Goal: Task Accomplishment & Management: Complete application form

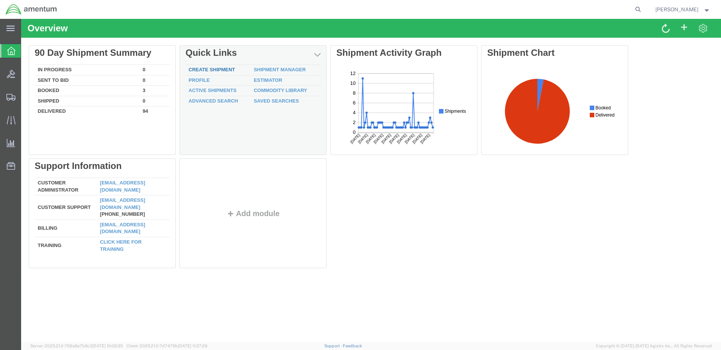
click at [212, 68] on link "Create Shipment" at bounding box center [212, 70] width 46 height 6
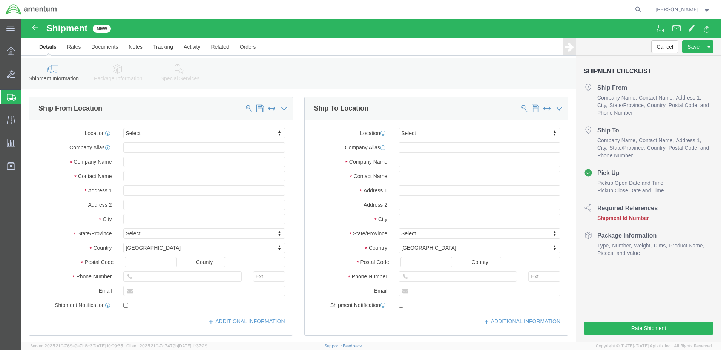
select select
click input "text"
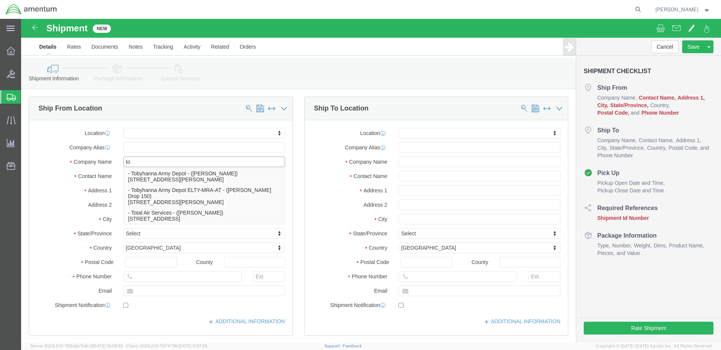
type input "t"
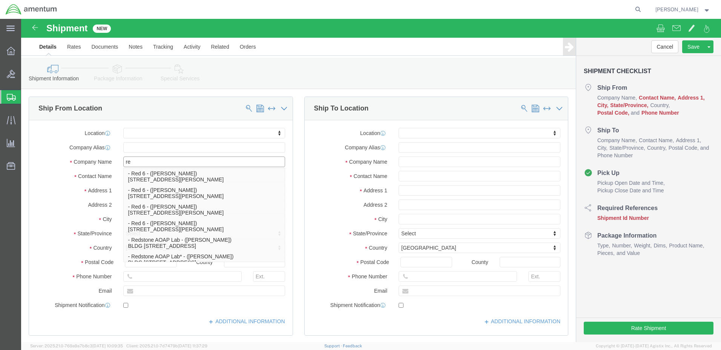
type input "r"
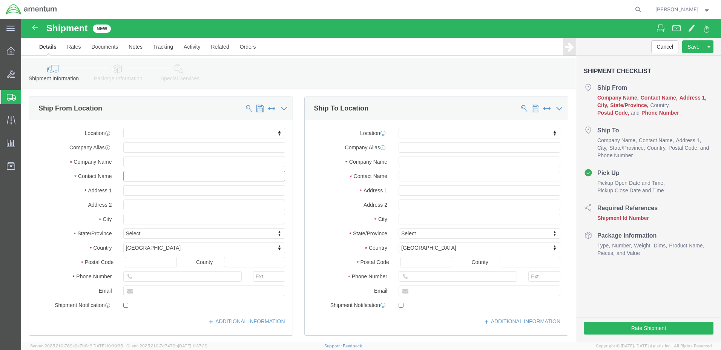
click input "text"
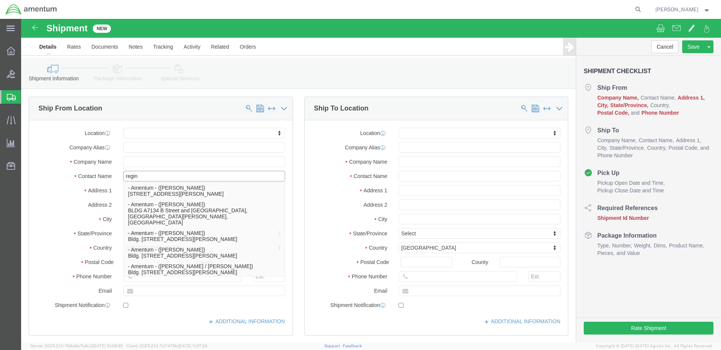
type input "[PERSON_NAME]"
click p "- Amentum - ([PERSON_NAME]) [STREET_ADDRESS][PERSON_NAME]"
select select
type input "Amentum"
type input "[PERSON_NAME]"
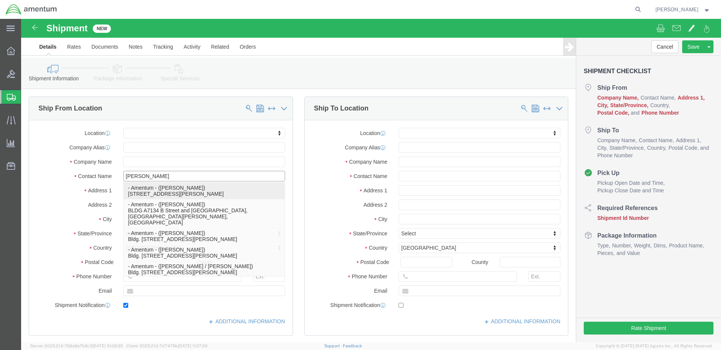
type input "[STREET_ADDRESS] and Blacksheep Run"
type input "Fort [PERSON_NAME]"
type input "42223"
type input "2704613064"
type input "[PERSON_NAME][EMAIL_ADDRESS][DOMAIN_NAME]"
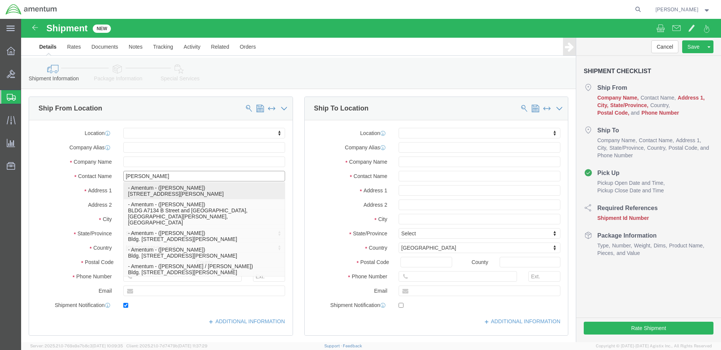
checkbox input "true"
select select "KY"
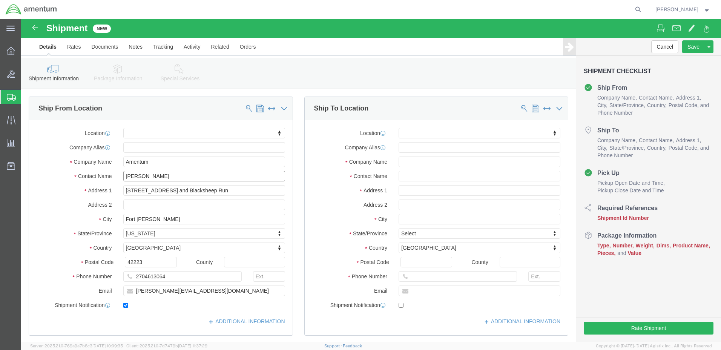
type input "[PERSON_NAME]"
click input "text"
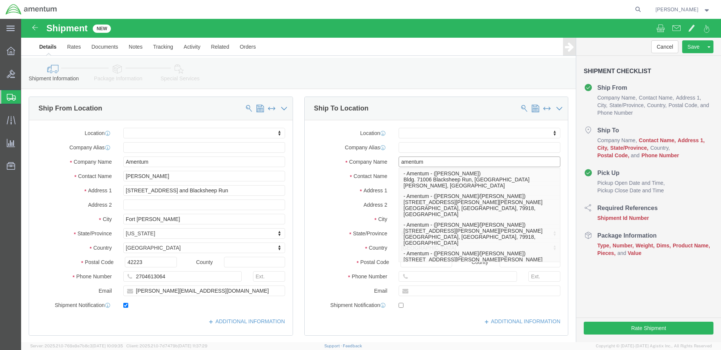
type input "amentum"
click label "Contact Name"
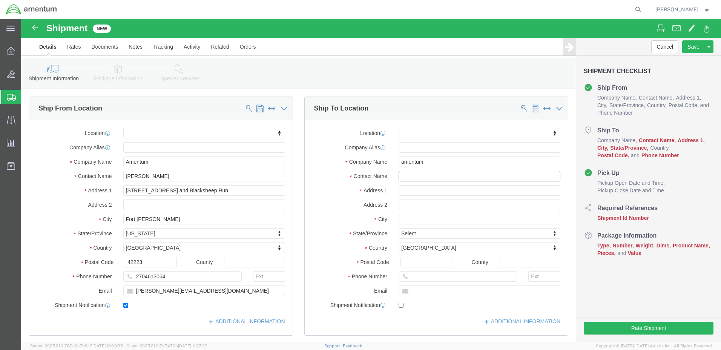
click input "text"
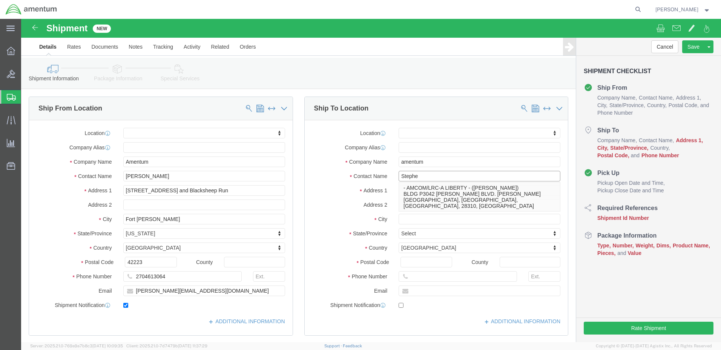
type input "[PERSON_NAME]"
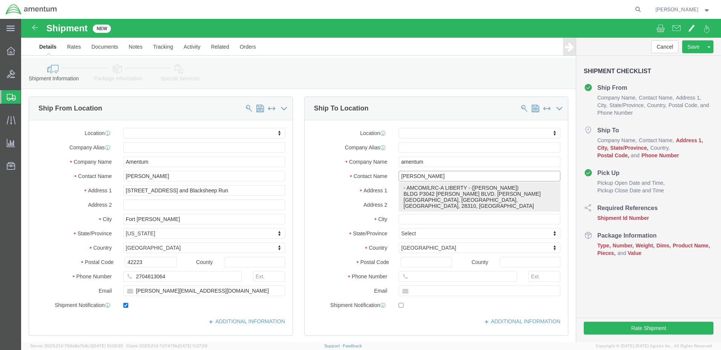
click p "- AMCOM/LRC-A LIBERTY - ([PERSON_NAME]) BLDG P3042 [PERSON_NAME] BLVD. [PERSON_…"
select select
type input "AMCOM/LRC-A LIBERTY"
type input "[PERSON_NAME]"
type input "BLDG P3042 [PERSON_NAME] BLVD. [PERSON_NAME] AAF"
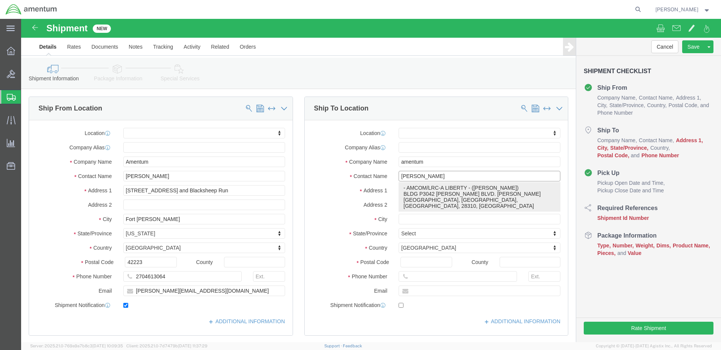
type input "[GEOGRAPHIC_DATA]"
type input "28310"
select select "NC"
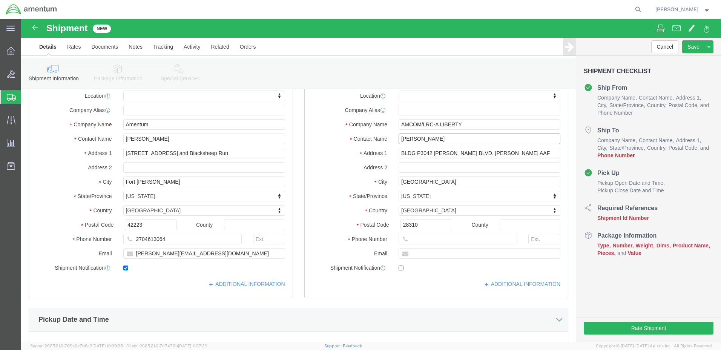
scroll to position [38, 0]
type input "[PERSON_NAME]"
click input "text"
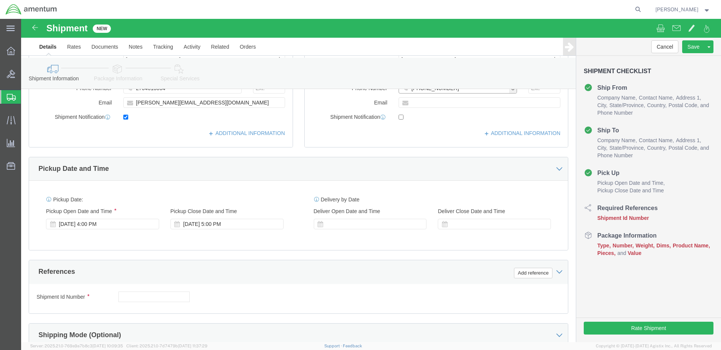
scroll to position [189, 0]
type input "[PHONE_NUMBER]"
click div "[DATE] 5:00 PM"
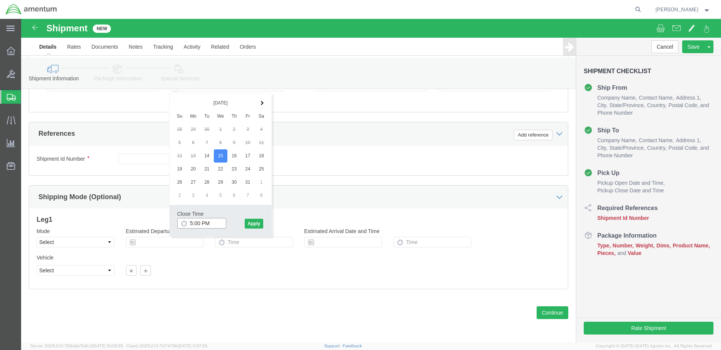
click input "5:00 PM"
click input "5:00 AM"
type input "7:00 AM"
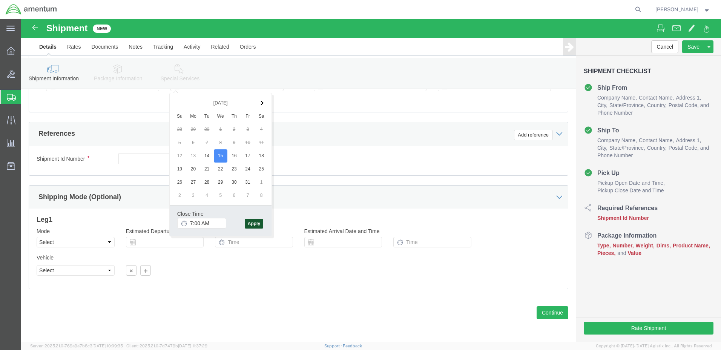
click button "Apply"
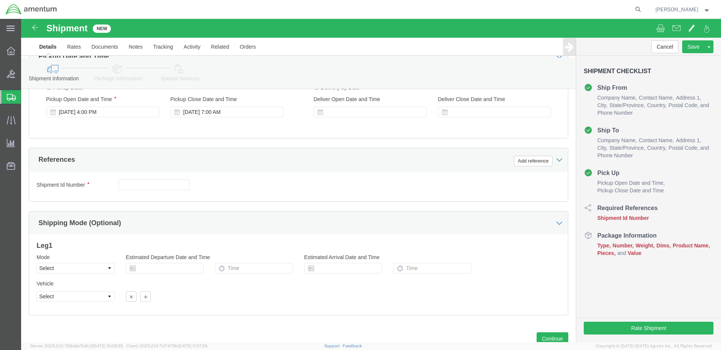
scroll to position [251, 0]
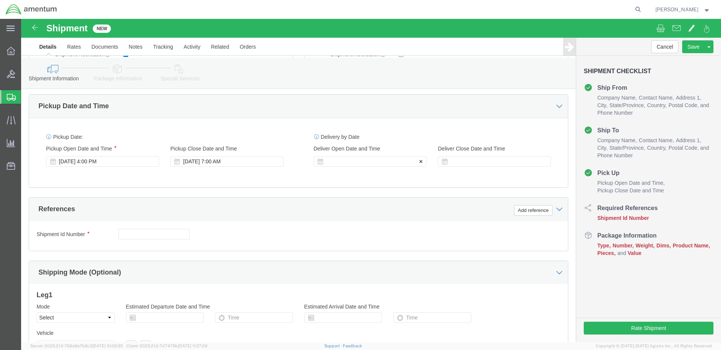
click div
click input "8:00 AM"
type input "7:00 AM"
click button "Apply"
click div
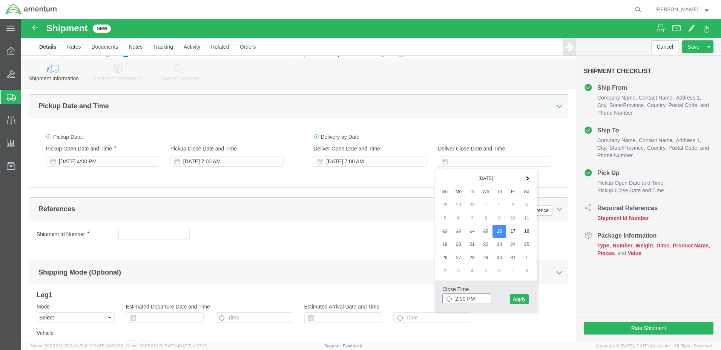
type input "3:00 PM"
click button "Apply"
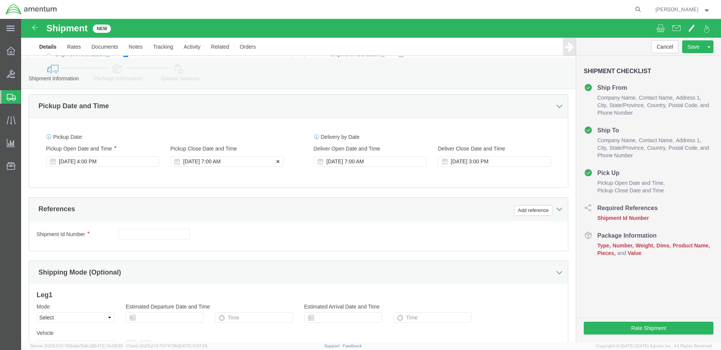
click div "[DATE] 7:00 AM"
click div "[DATE] 4:00 PM"
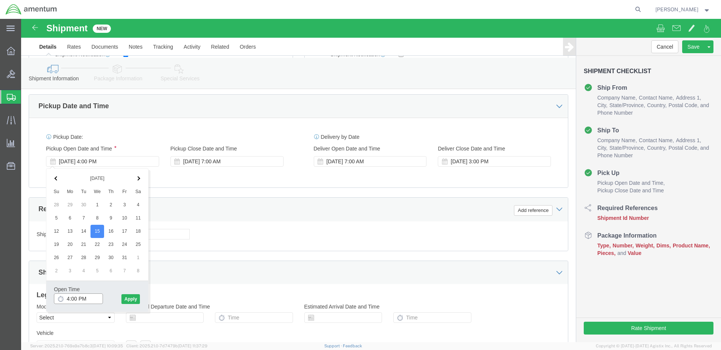
click input "4:00 PM"
type input "7:00 AM"
click button "Apply"
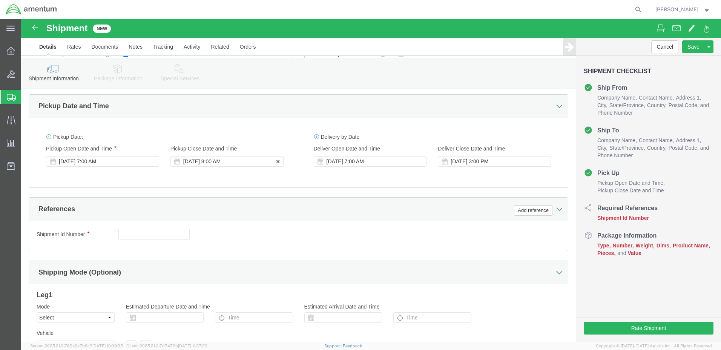
click div "[DATE] 8:00 AM"
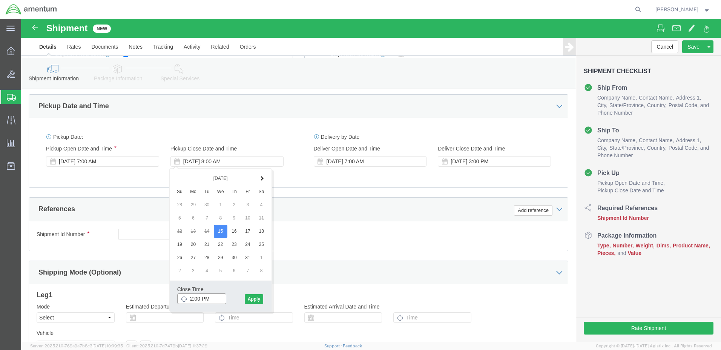
type input "3:00 PM"
click button "Apply"
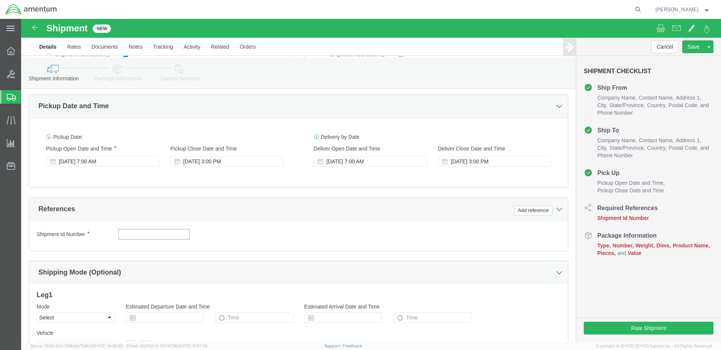
click input "text"
type input "1521AZ.045"
click button "Add reference"
click select "Select Account Type Activity ID Airline Appointment Number ASN Batch Request # …"
select select "PROJNUM"
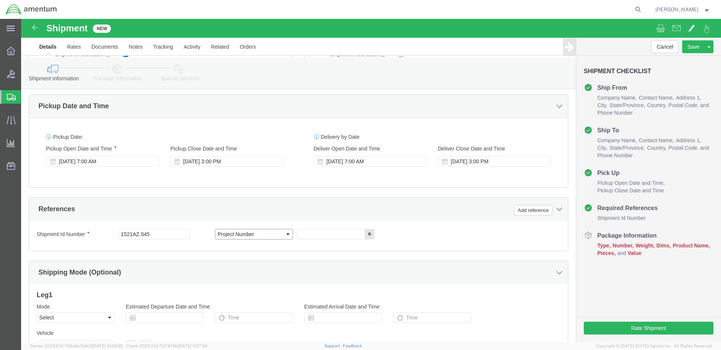
click select "Select Account Type Activity ID Airline Appointment Number ASN Batch Request # …"
click input "text"
paste input "4998.R.1521.AZ.AY.00.FCAM.00"
type input "4998.R.1521.AZ.AY.00.FCAM.00"
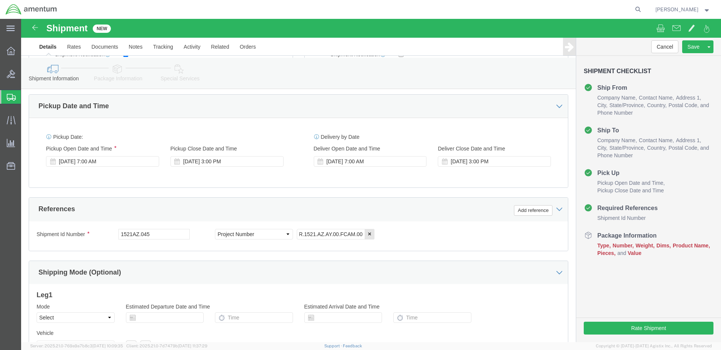
scroll to position [0, 0]
click div "Shipment Id Number 1521AZ.045 Select Account Type Activity ID Airline Appointme…"
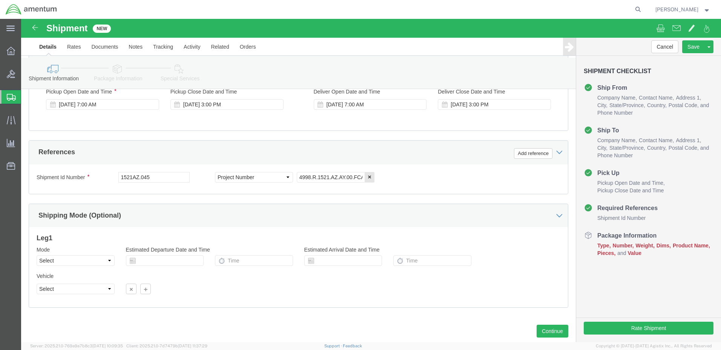
scroll to position [326, 0]
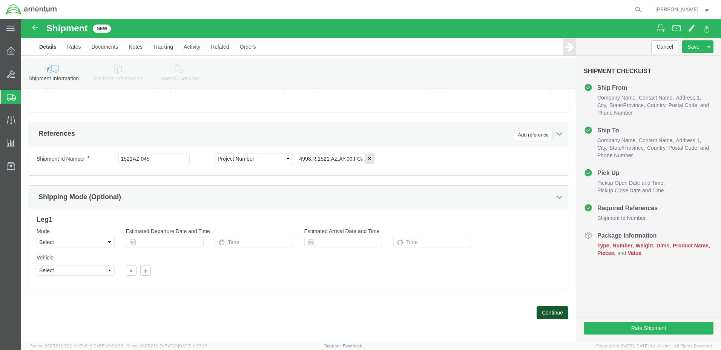
click button "Continue"
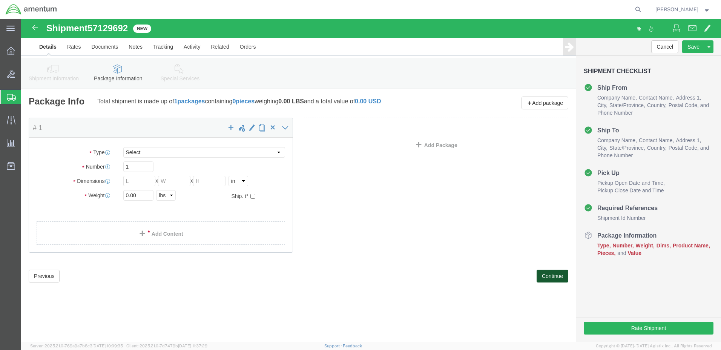
select select "CBOX"
click input "text"
type input "13"
click input "text"
type input "13"
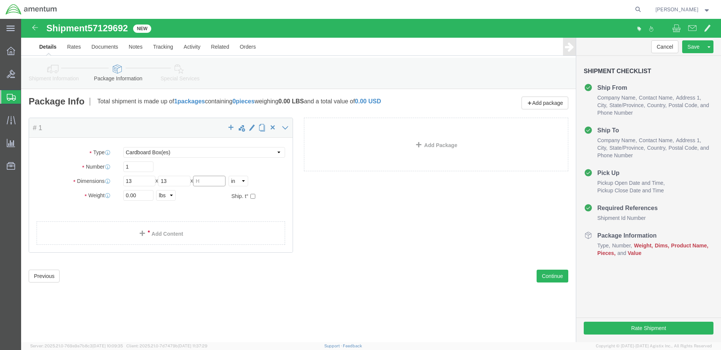
click input "text"
type input "5"
click input "0.00"
type input "10"
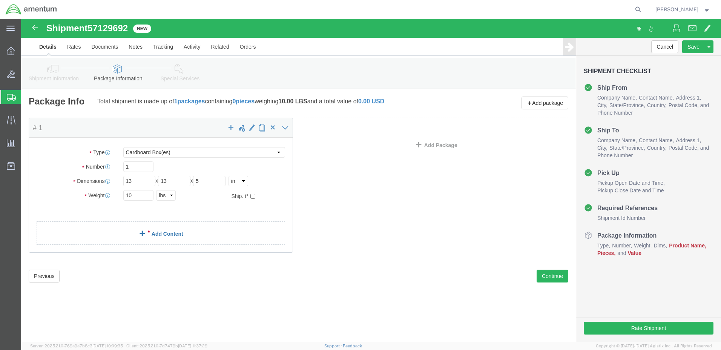
click link "Add Content"
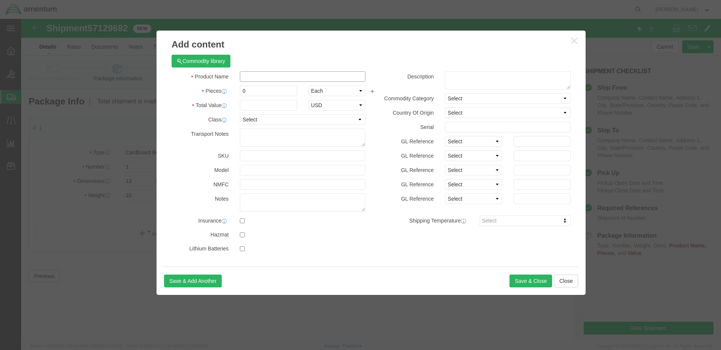
click input "text"
paste input "INSTALLATION TOOL"
type input "INSTALLATION TOOL"
click div "Product Name INSTALLATION TOOL INSTALLATION TOOL Name: SHAFT SEAL KIT, includes…"
click input "0"
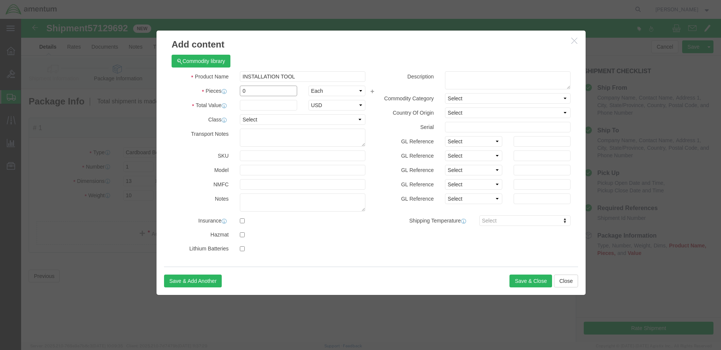
click input "0"
type input "1"
click input "text"
type input "6380.96"
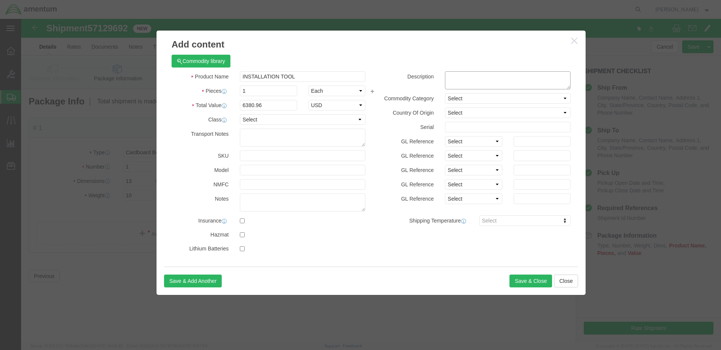
click textarea
paste textarea "4920-01-165-5527 INSTALLATION TOOL"
type textarea "4920-01-165-5527 INSTALLATION TOOL"
click textarea
click button "Save & Close"
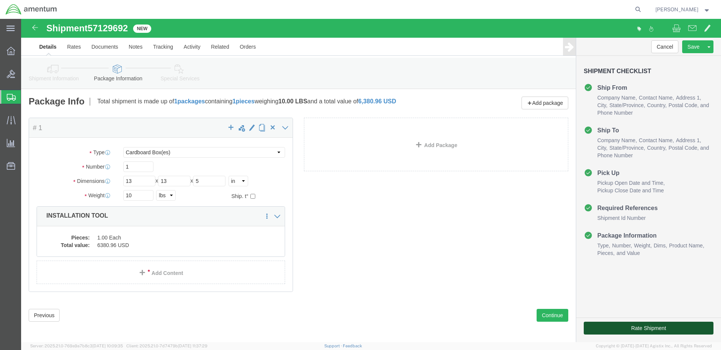
click button "Rate Shipment"
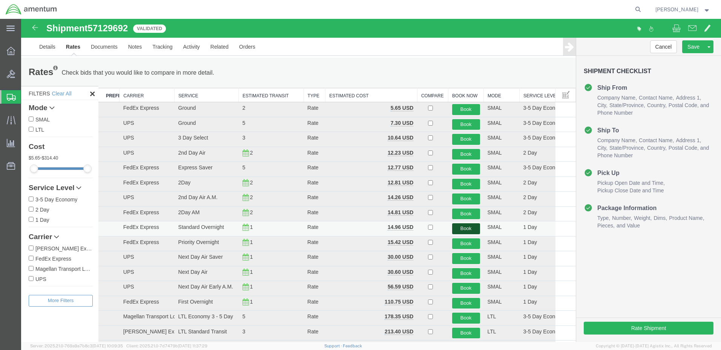
click at [460, 228] on button "Book" at bounding box center [466, 228] width 28 height 11
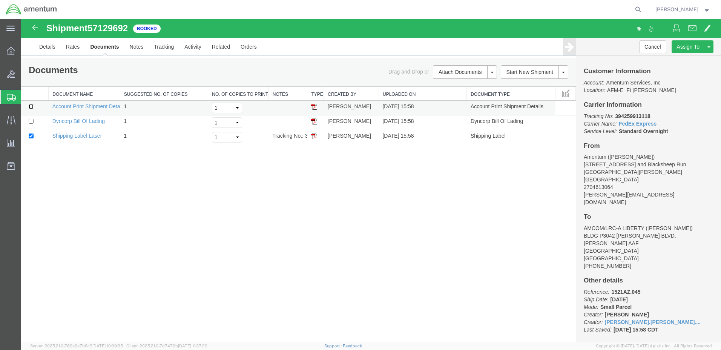
click at [30, 106] on input "checkbox" at bounding box center [31, 106] width 5 height 5
checkbox input "true"
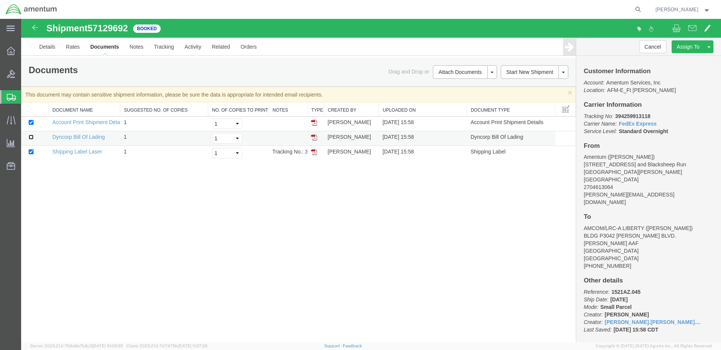
click at [32, 136] on input "checkbox" at bounding box center [31, 137] width 5 height 5
checkbox input "true"
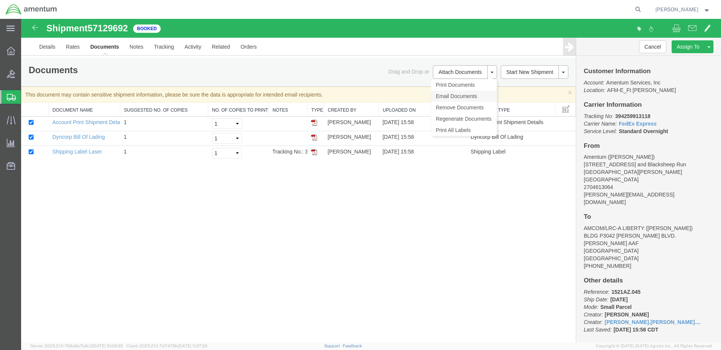
click at [460, 96] on link "Email Documents" at bounding box center [464, 95] width 66 height 11
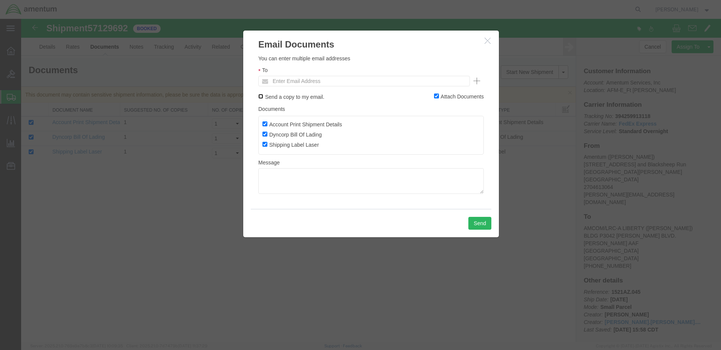
click at [260, 96] on input "Send a copy to my email." at bounding box center [260, 96] width 5 height 5
checkbox input "true"
click at [292, 82] on input "text" at bounding box center [313, 81] width 88 height 10
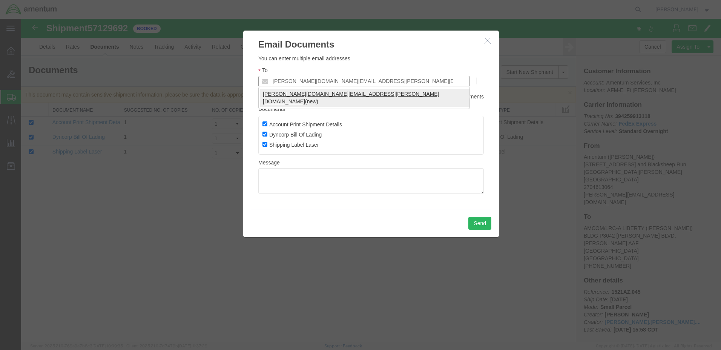
type input "[PERSON_NAME][DOMAIN_NAME][EMAIL_ADDRESS][PERSON_NAME][DOMAIN_NAME]"
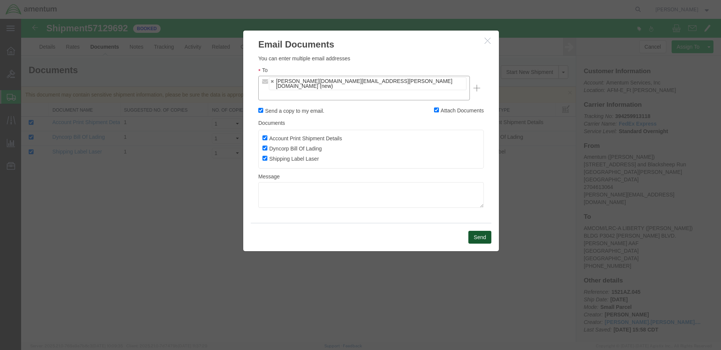
click at [478, 231] on button "Send" at bounding box center [479, 237] width 23 height 13
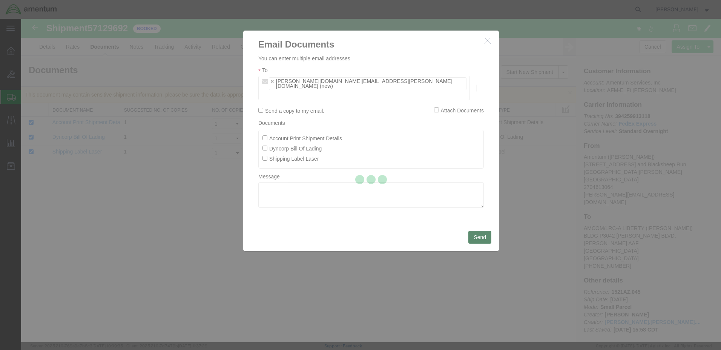
checkbox input "false"
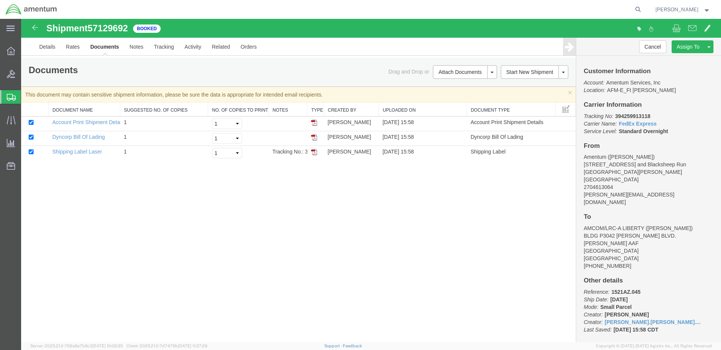
click at [623, 116] on b "394259913118" at bounding box center [632, 116] width 35 height 6
drag, startPoint x: 615, startPoint y: 117, endPoint x: 651, endPoint y: 113, distance: 36.4
click at [651, 113] on p "Tracking No: 394259913118 Carrier Name: FedEx Express FedEx Express Service Lev…" at bounding box center [649, 123] width 130 height 23
drag, startPoint x: 651, startPoint y: 113, endPoint x: 637, endPoint y: 115, distance: 14.5
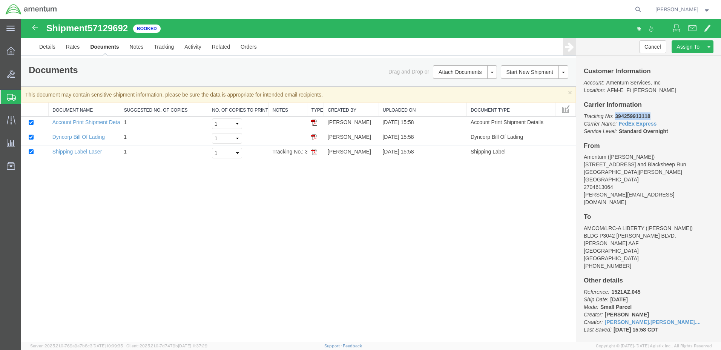
copy b "394259913118"
click at [316, 138] on img at bounding box center [314, 137] width 6 height 6
